Goal: Task Accomplishment & Management: Use online tool/utility

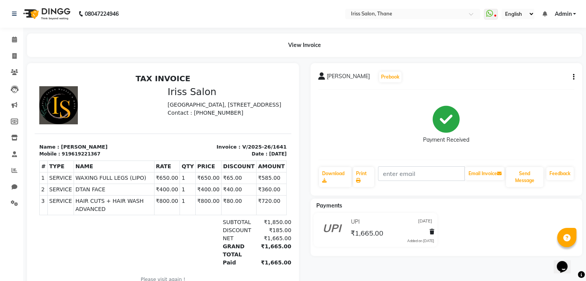
click at [573, 77] on icon "button" at bounding box center [573, 77] width 2 height 0
click at [536, 76] on div "Edit Item Staff" at bounding box center [534, 77] width 53 height 10
select select
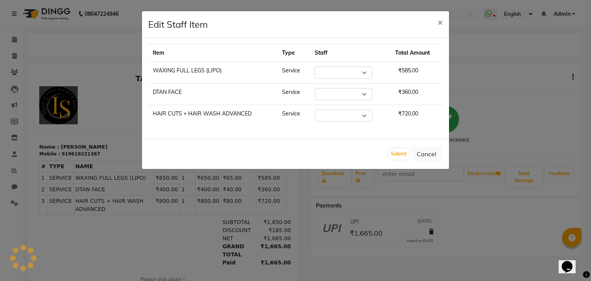
select select "68361"
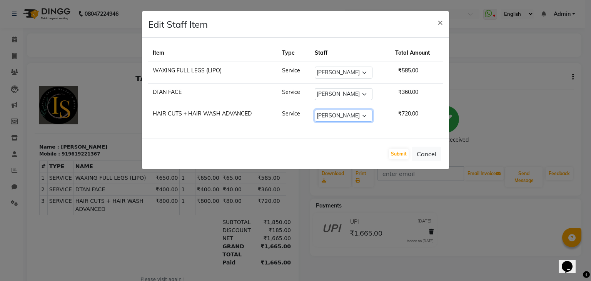
click at [365, 117] on select "Select Alzeem [PERSON_NAME] [PERSON_NAME] [PERSON_NAME] [PERSON_NAME] [PERSON_N…" at bounding box center [344, 116] width 58 height 12
select select "68837"
click at [315, 110] on select "Select Alzeem [PERSON_NAME] [PERSON_NAME] [PERSON_NAME] [PERSON_NAME] [PERSON_N…" at bounding box center [344, 116] width 58 height 12
click at [404, 153] on button "Submit" at bounding box center [399, 154] width 20 height 11
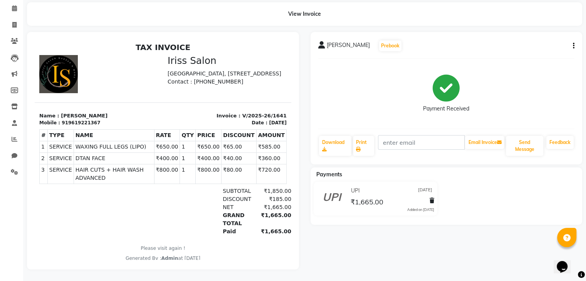
scroll to position [37, 0]
